Goal: Navigation & Orientation: Find specific page/section

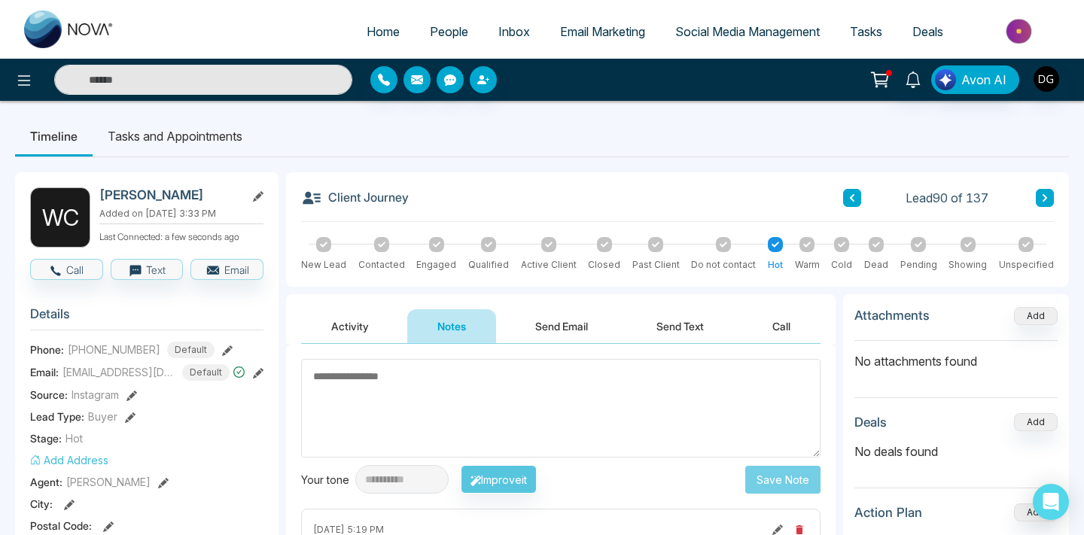
scroll to position [77, 0]
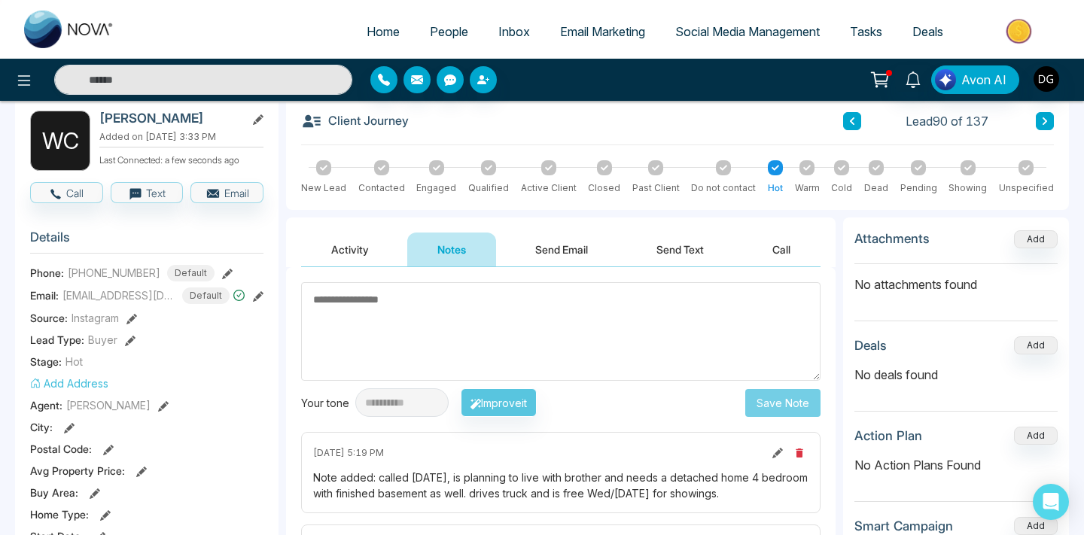
click at [446, 29] on span "People" at bounding box center [449, 31] width 38 height 15
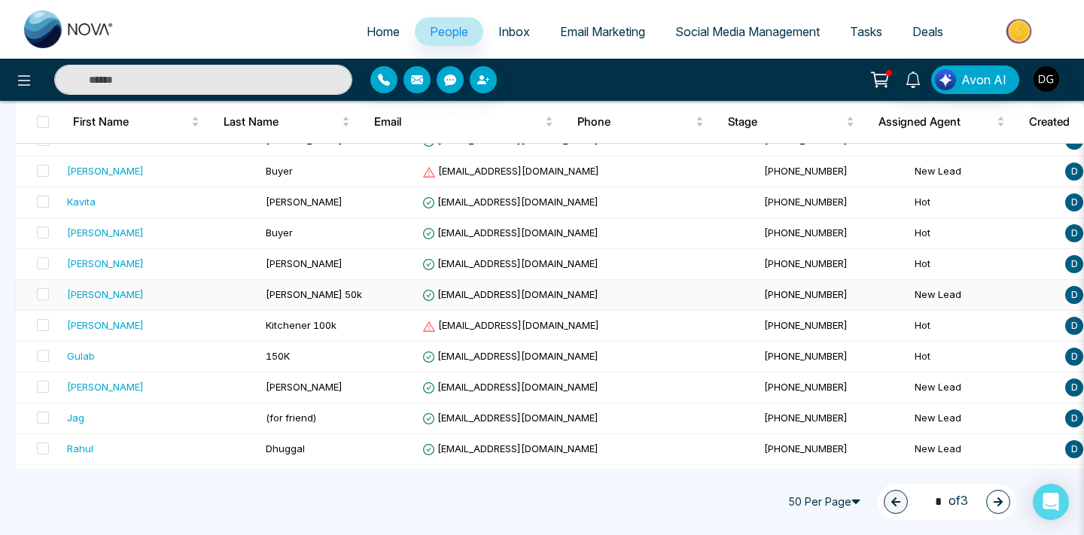
scroll to position [371, 0]
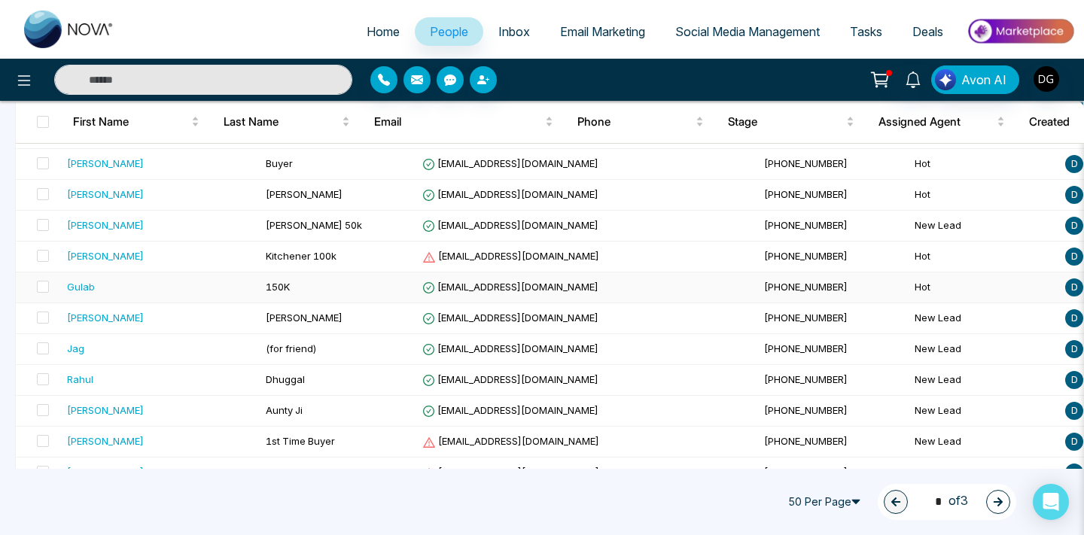
click at [211, 281] on td "Gulab" at bounding box center [160, 287] width 199 height 31
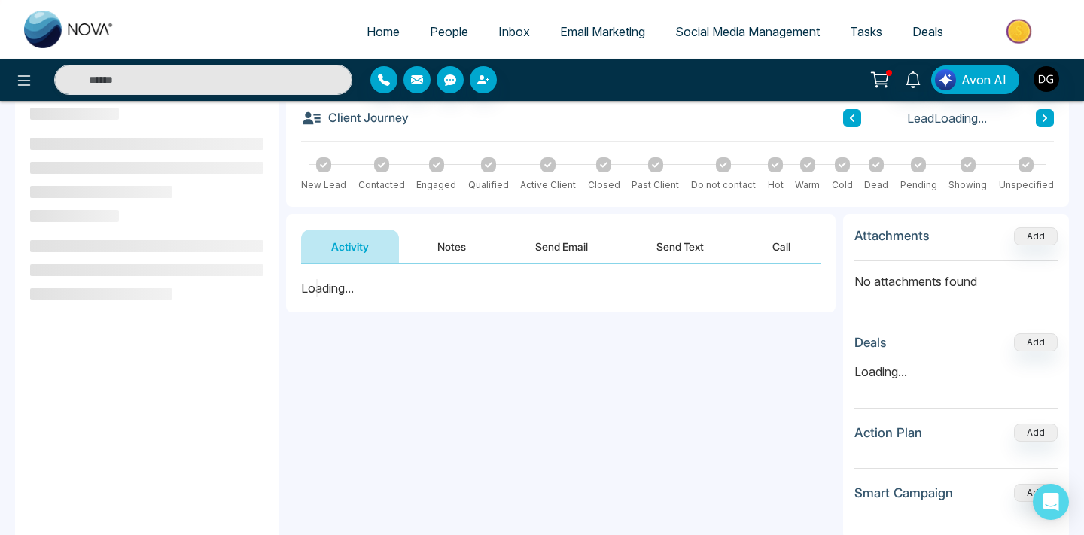
scroll to position [81, 0]
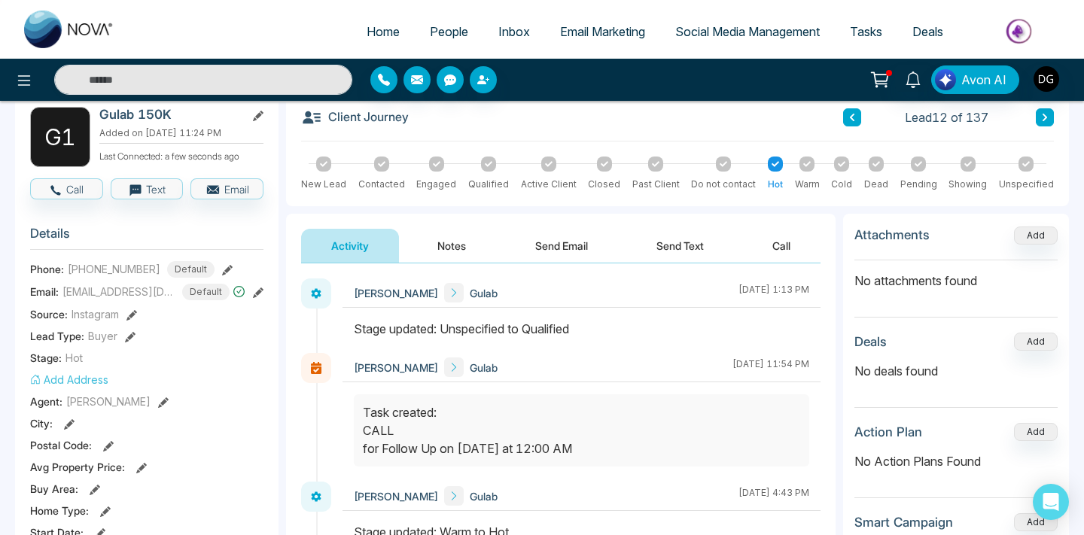
click at [452, 248] on button "Notes" at bounding box center [451, 246] width 89 height 34
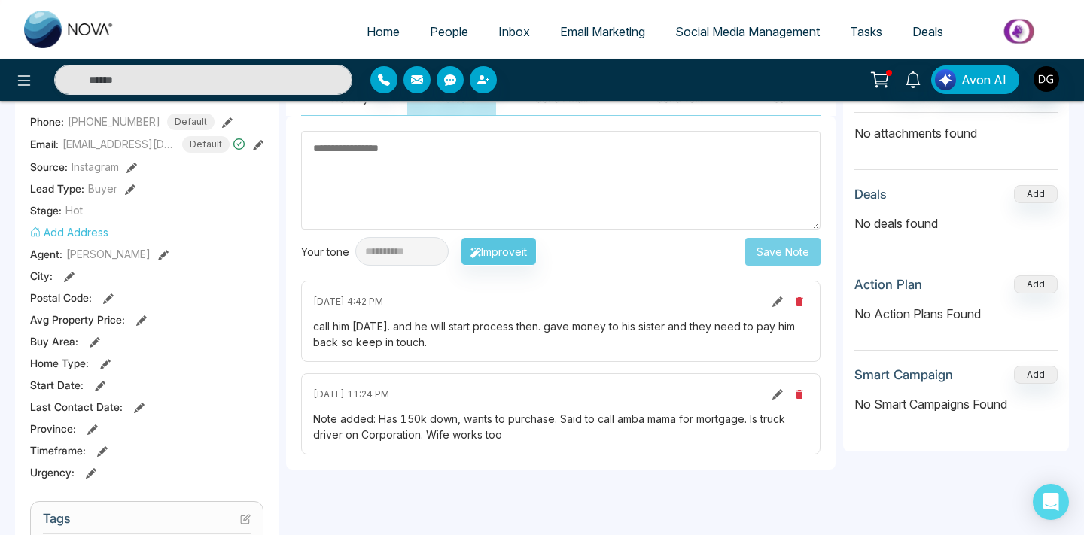
scroll to position [230, 0]
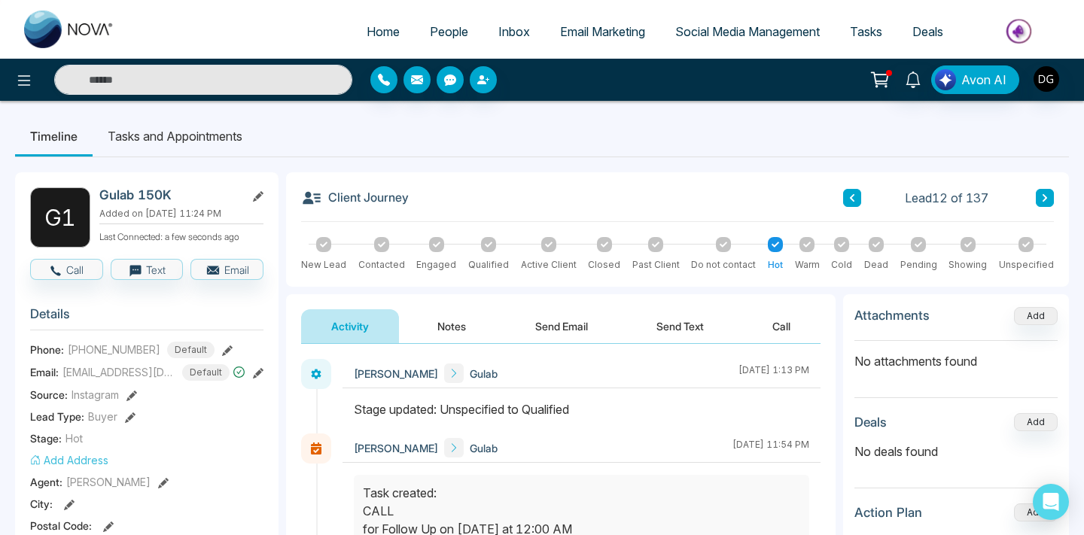
click at [449, 32] on span "People" at bounding box center [449, 31] width 38 height 15
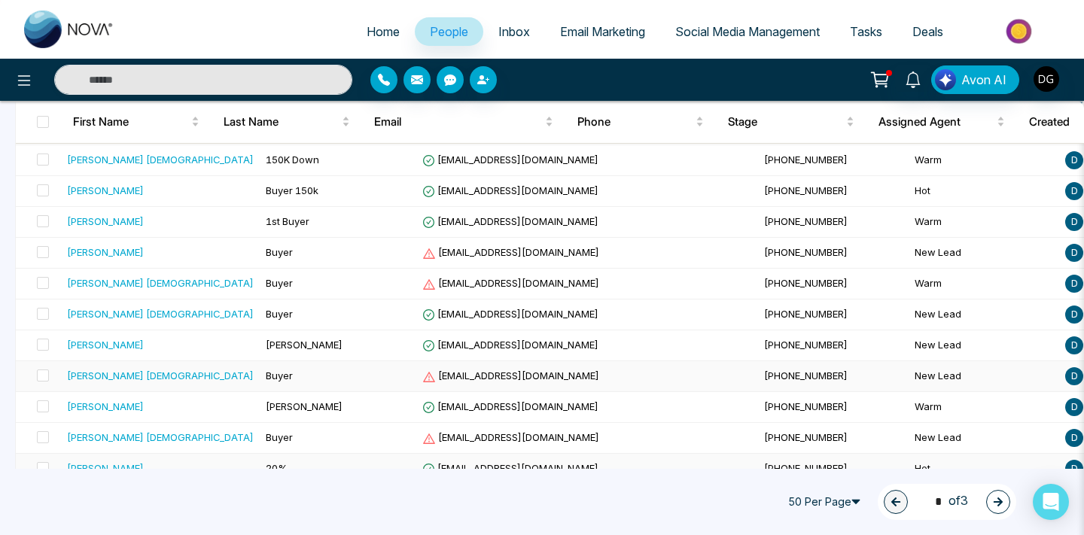
scroll to position [1236, 0]
